Goal: Find contact information: Find contact information

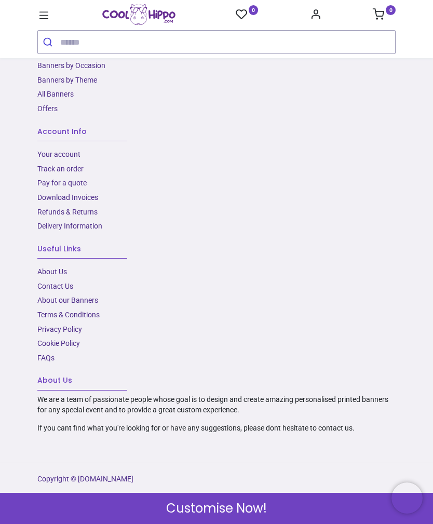
scroll to position [1986, 0]
click at [96, 228] on link "Delivery Information" at bounding box center [69, 226] width 65 height 8
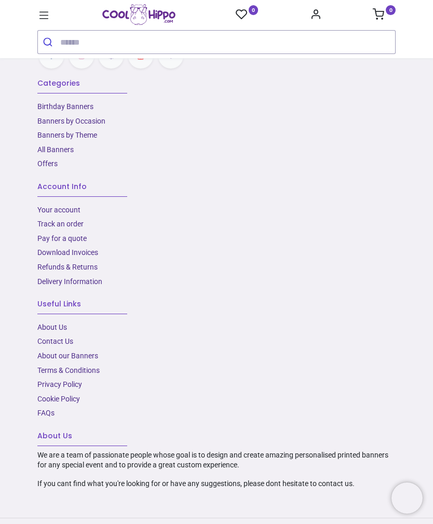
scroll to position [1046, 0]
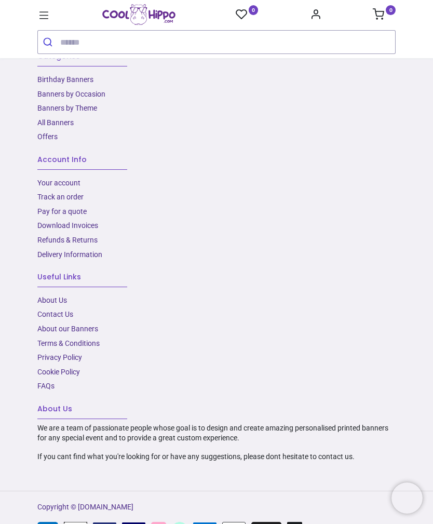
click at [62, 304] on link "About Us​" at bounding box center [52, 300] width 30 height 8
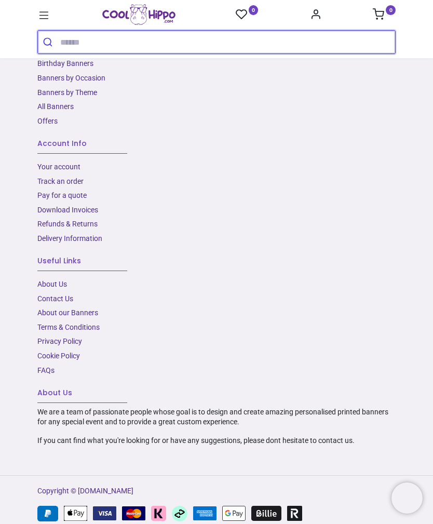
scroll to position [745, 0]
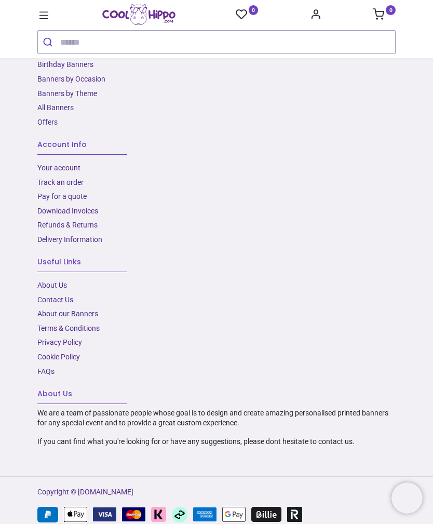
click at [65, 296] on link "Contact Us" at bounding box center [55, 300] width 36 height 8
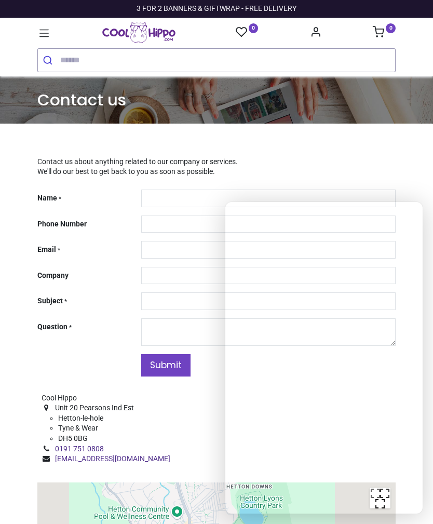
type input "***"
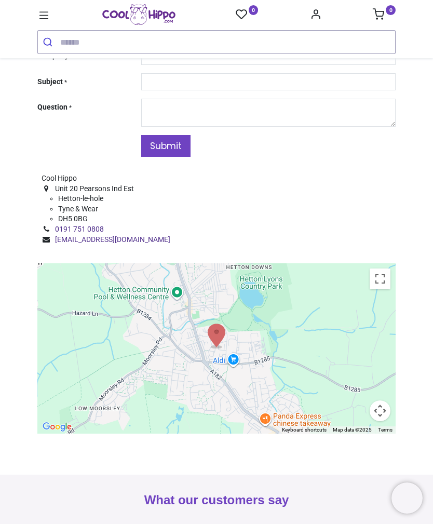
scroll to position [202, 0]
